Goal: Task Accomplishment & Management: Manage account settings

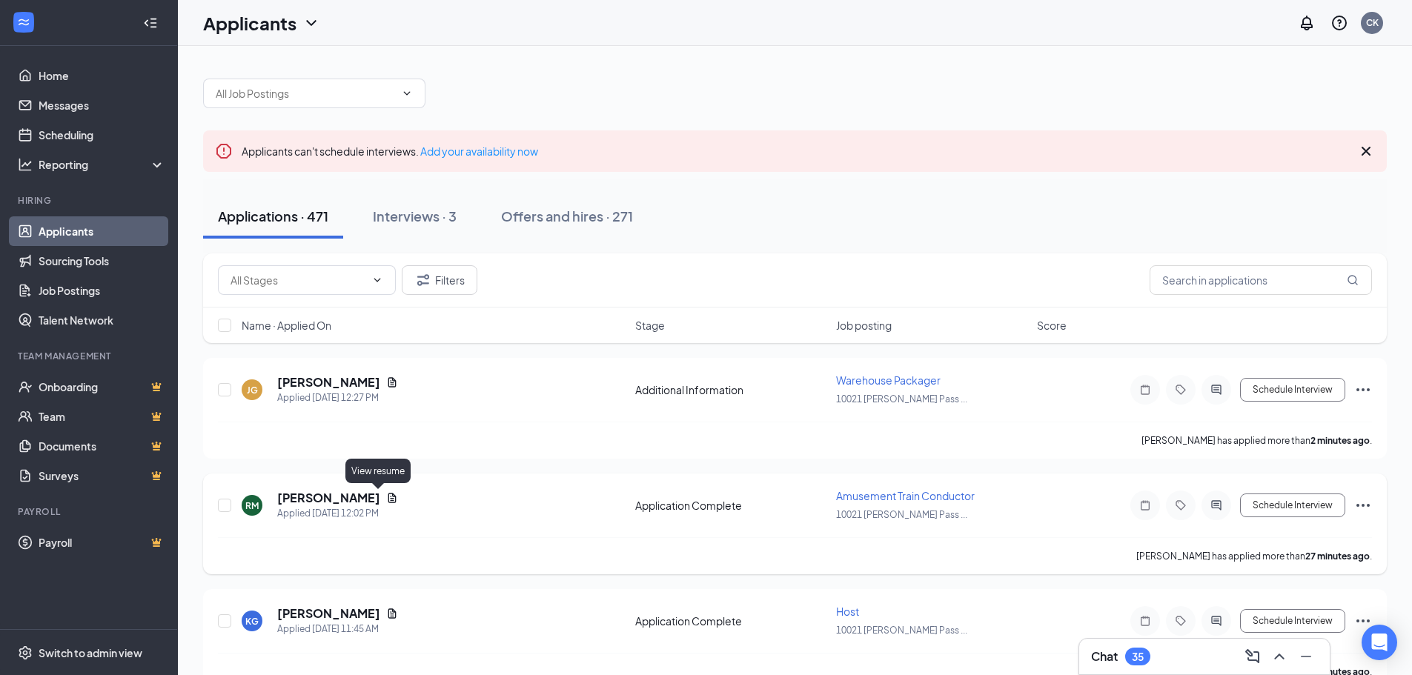
click at [388, 500] on icon "Document" at bounding box center [392, 498] width 8 height 10
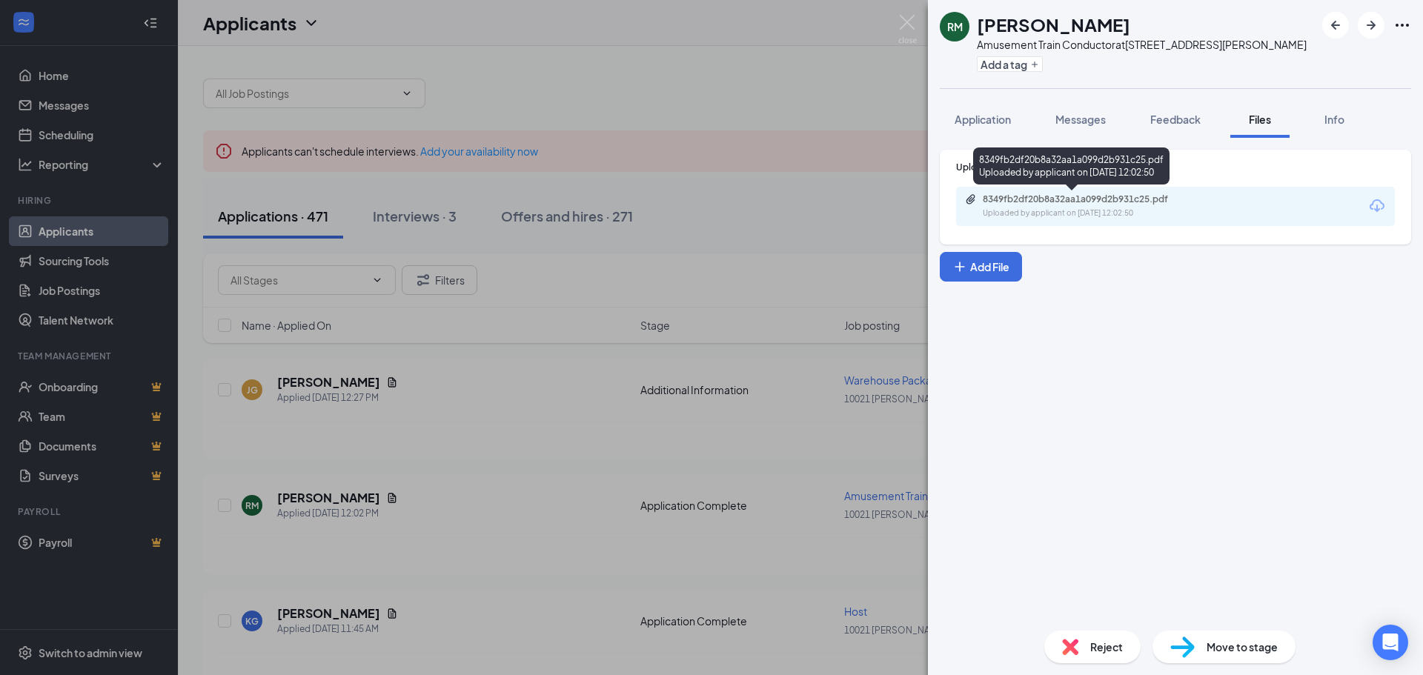
click at [1017, 206] on div "8349fb2df20b8a32aa1a099d2b931c25.pdf Uploaded by applicant on [DATE] 12:02:50" at bounding box center [1085, 207] width 240 height 26
click at [620, 245] on div "RM [PERSON_NAME] Amusement Train Conductor at [STREET_ADDRESS][PERSON_NAME] Add…" at bounding box center [711, 337] width 1423 height 675
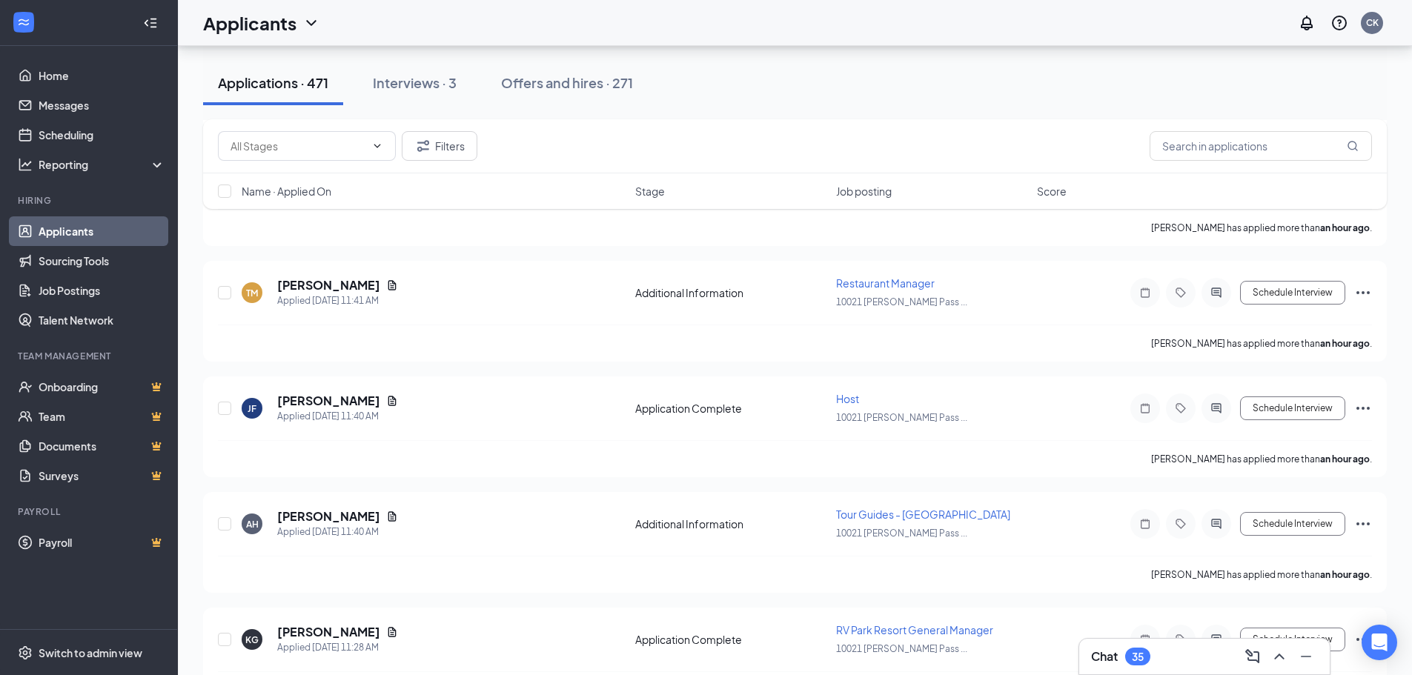
scroll to position [445, 0]
click at [1151, 672] on div "Chat 35" at bounding box center [1204, 657] width 251 height 36
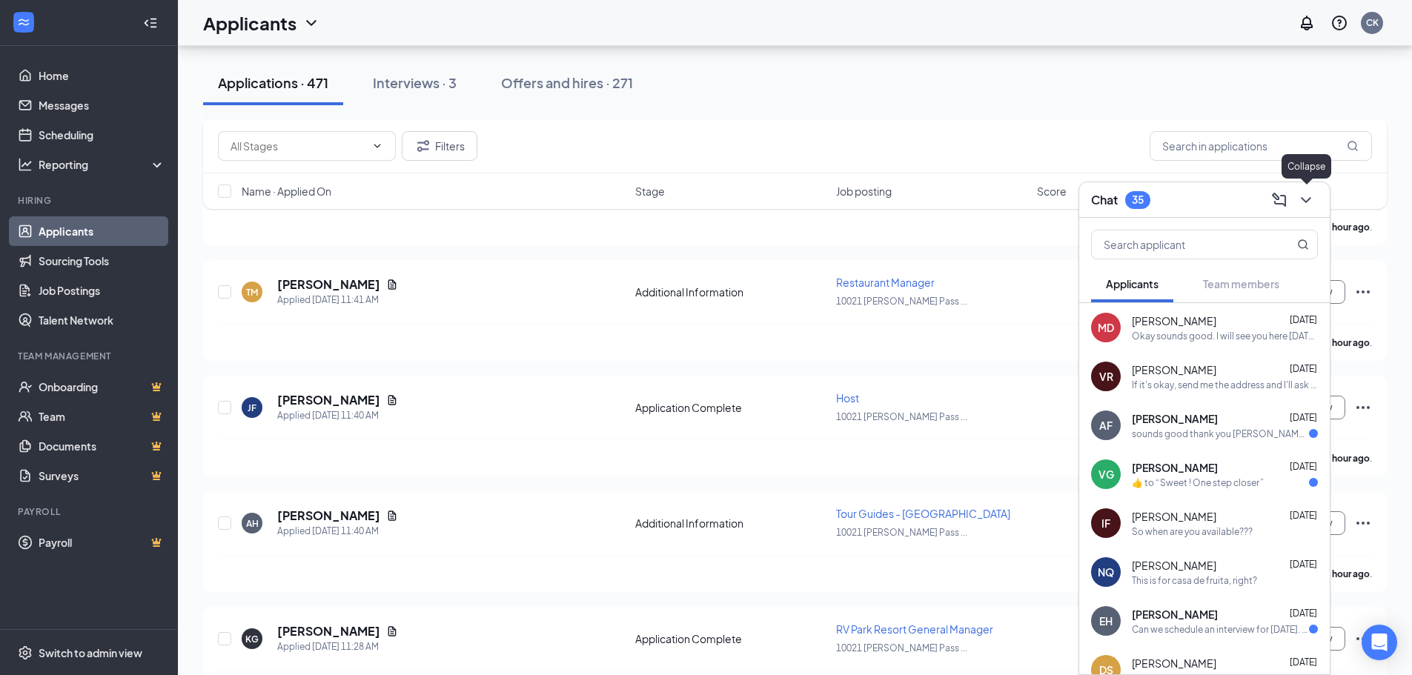
click at [1313, 202] on icon "ChevronDown" at bounding box center [1306, 200] width 18 height 18
